Goal: Transaction & Acquisition: Purchase product/service

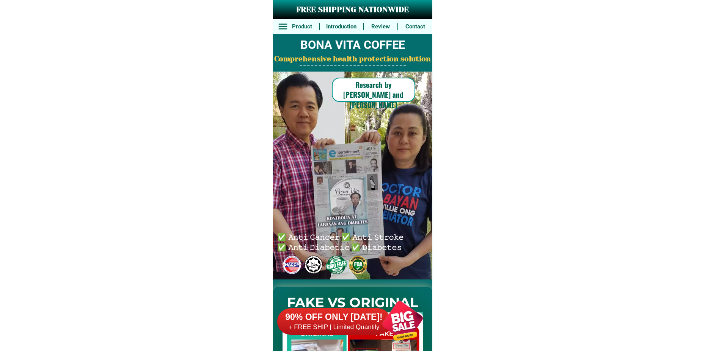
click at [405, 325] on div at bounding box center [403, 322] width 60 height 60
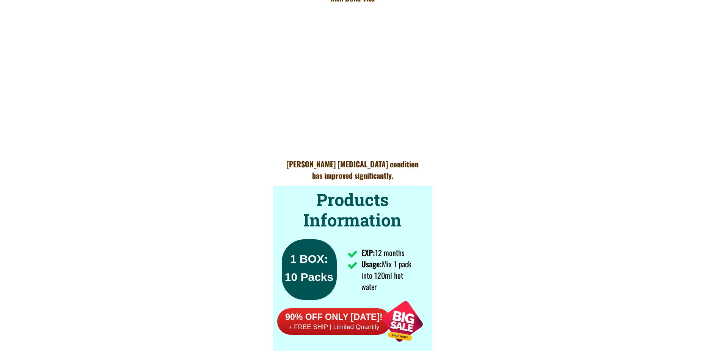
scroll to position [5574, 0]
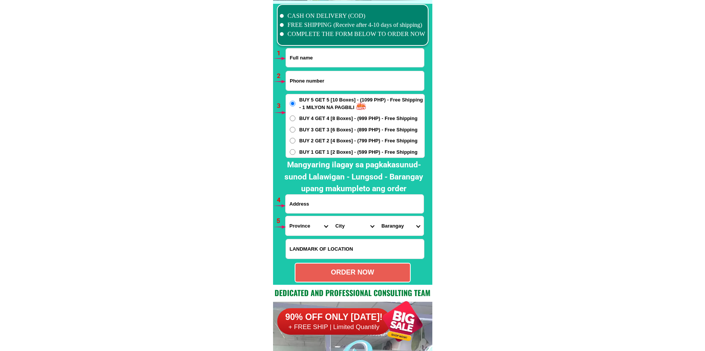
click at [314, 61] on input "Input full_name" at bounding box center [355, 58] width 138 height 19
paste input "[PERSON_NAME] [PERSON_NAME]"
type input "[PERSON_NAME] [PERSON_NAME]"
click at [304, 76] on input "Input phone_number" at bounding box center [355, 80] width 138 height 19
paste input "09615760540"
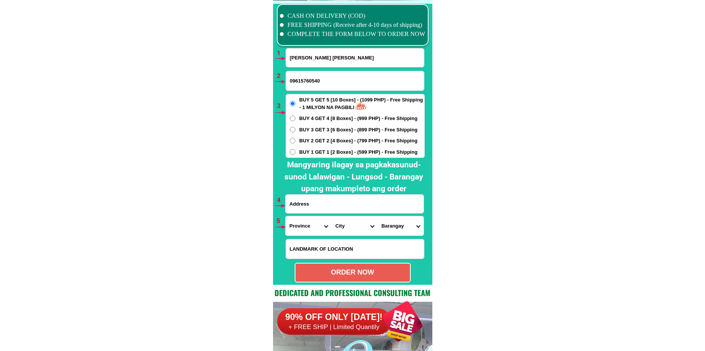
type input "09615760540"
click at [306, 142] on span "BUY 2 GET 2 [4 Boxes] - (799 PHP) - Free Shipping" at bounding box center [358, 141] width 118 height 8
click at [295, 142] on input "BUY 2 GET 2 [4 Boxes] - (799 PHP) - Free Shipping" at bounding box center [293, 141] width 6 height 6
radio input "true"
click at [313, 205] on input "Input address" at bounding box center [354, 204] width 138 height 19
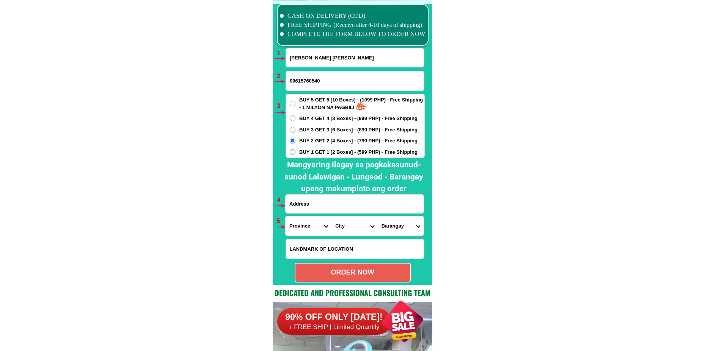
paste input "01-Daisy st Purok 6-C [GEOGRAPHIC_DATA] [GEOGRAPHIC_DATA]"
type input "01-Daisy st Purok 6-C [GEOGRAPHIC_DATA] [GEOGRAPHIC_DATA]"
click at [310, 229] on select "Province [GEOGRAPHIC_DATA] [GEOGRAPHIC_DATA] [GEOGRAPHIC_DATA] [GEOGRAPHIC_DATA…" at bounding box center [308, 225] width 46 height 19
select select "63_219"
click at [285, 216] on select "Province [GEOGRAPHIC_DATA] [GEOGRAPHIC_DATA] [GEOGRAPHIC_DATA] [GEOGRAPHIC_DATA…" at bounding box center [308, 225] width 46 height 19
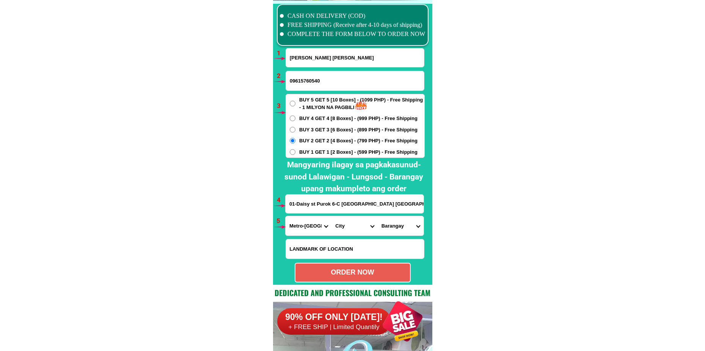
click at [340, 224] on select "City [GEOGRAPHIC_DATA] [GEOGRAPHIC_DATA] [GEOGRAPHIC_DATA] [GEOGRAPHIC_DATA]-ci…" at bounding box center [354, 225] width 46 height 19
select select "63_2191611"
click at [331, 216] on select "City [GEOGRAPHIC_DATA] [GEOGRAPHIC_DATA] [GEOGRAPHIC_DATA] [GEOGRAPHIC_DATA]-ci…" at bounding box center [354, 225] width 46 height 19
click at [388, 229] on select "[GEOGRAPHIC_DATA][PERSON_NAME][GEOGRAPHIC_DATA] [GEOGRAPHIC_DATA] [GEOGRAPHIC_D…" at bounding box center [401, 225] width 46 height 19
select select "63_21916111112"
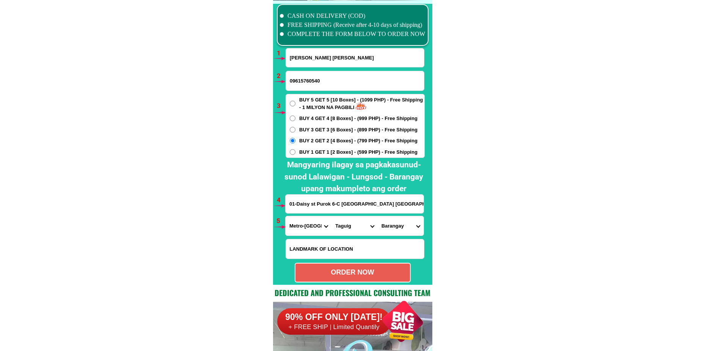
click at [378, 216] on select "[GEOGRAPHIC_DATA][PERSON_NAME][GEOGRAPHIC_DATA] [GEOGRAPHIC_DATA] [GEOGRAPHIC_D…" at bounding box center [401, 225] width 46 height 19
click at [363, 277] on div "ORDER NOW" at bounding box center [352, 273] width 114 height 10
type input "09615760540"
radio input "true"
